Goal: Task Accomplishment & Management: Manage account settings

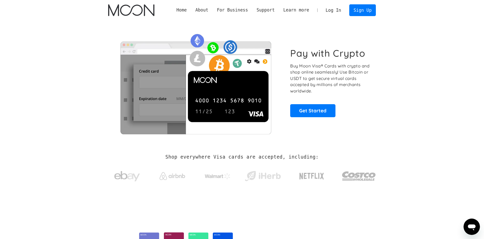
click at [342, 13] on link "Log In" at bounding box center [333, 10] width 24 height 11
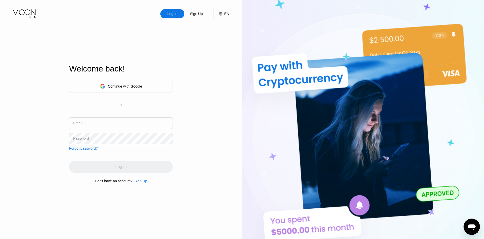
click at [130, 85] on div "Continue with Google" at bounding box center [125, 86] width 34 height 4
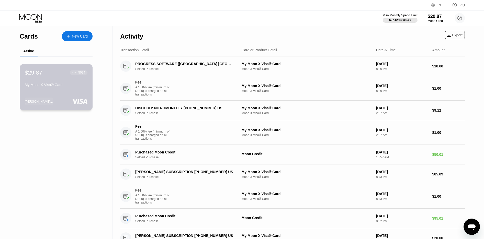
click at [61, 88] on div "My Moon X Visa® Card" at bounding box center [56, 86] width 63 height 6
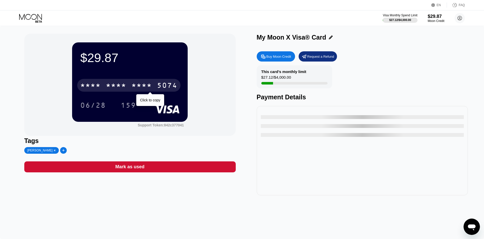
click at [123, 82] on div "* * * *" at bounding box center [116, 86] width 20 height 8
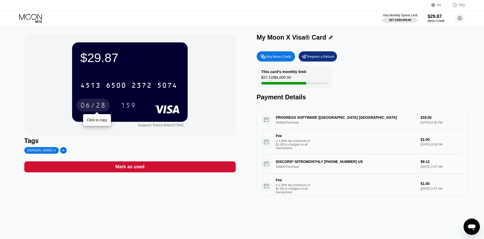
click at [83, 111] on div "06/28" at bounding box center [92, 105] width 33 height 13
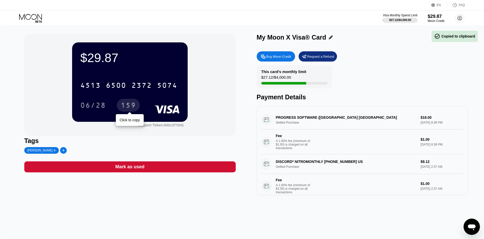
click at [133, 108] on div "159" at bounding box center [128, 106] width 15 height 8
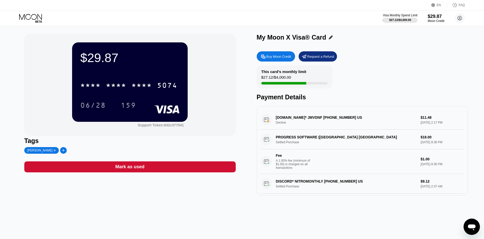
click at [403, 119] on div "NAME-CHEAP.COM* JMVDNF +13233752822 US Decline $11.48 Sep 26, 2025 2:17 PM" at bounding box center [362, 120] width 203 height 20
click at [333, 119] on div "NAME-CHEAP.COM* JMVDNF +13233752822 US Decline $11.48 Sep 26, 2025 2:17 PM" at bounding box center [362, 120] width 203 height 20
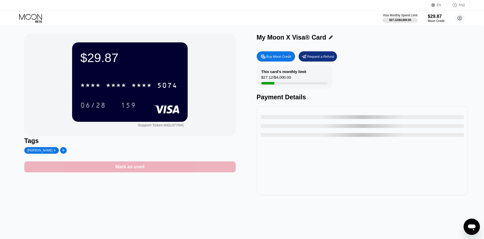
click at [149, 165] on div "Mark as used" at bounding box center [129, 167] width 211 height 11
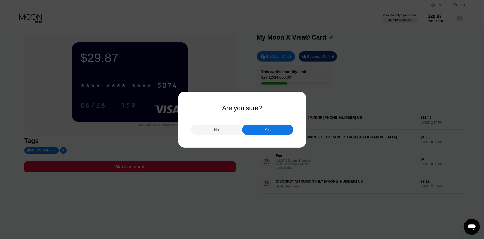
click at [216, 129] on div "No" at bounding box center [216, 130] width 5 height 5
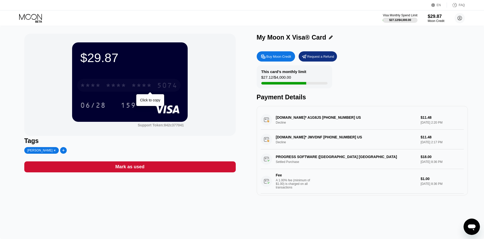
click at [107, 88] on div "* * * *" at bounding box center [116, 86] width 20 height 8
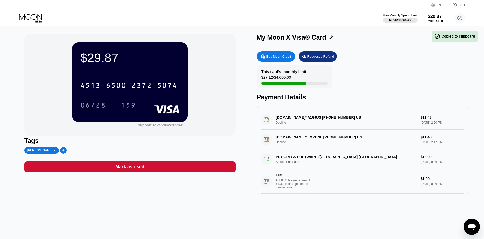
click at [99, 105] on div "06/28" at bounding box center [93, 106] width 26 height 8
click at [133, 104] on div "159" at bounding box center [128, 106] width 15 height 8
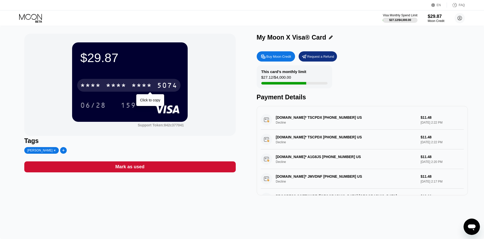
click at [114, 86] on div "* * * *" at bounding box center [116, 86] width 20 height 8
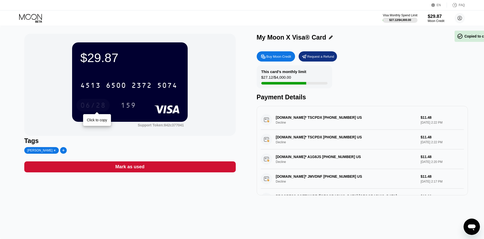
click at [99, 107] on div "06/28" at bounding box center [93, 106] width 26 height 8
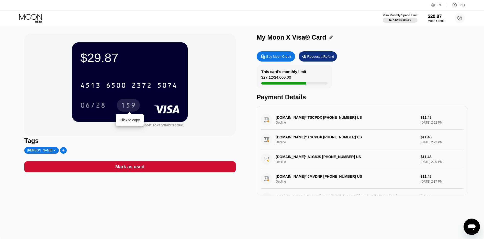
click at [130, 104] on div "159" at bounding box center [128, 106] width 15 height 8
